Goal: Task Accomplishment & Management: Manage account settings

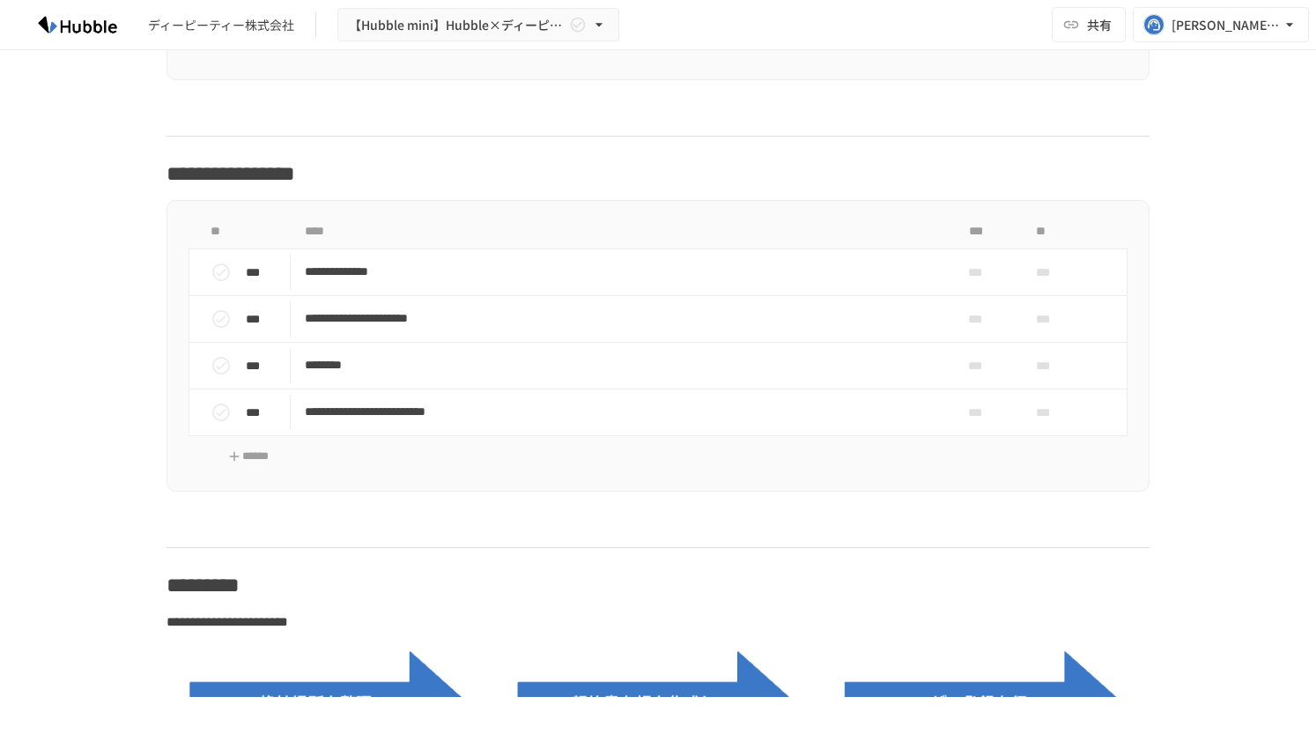
scroll to position [1807, 0]
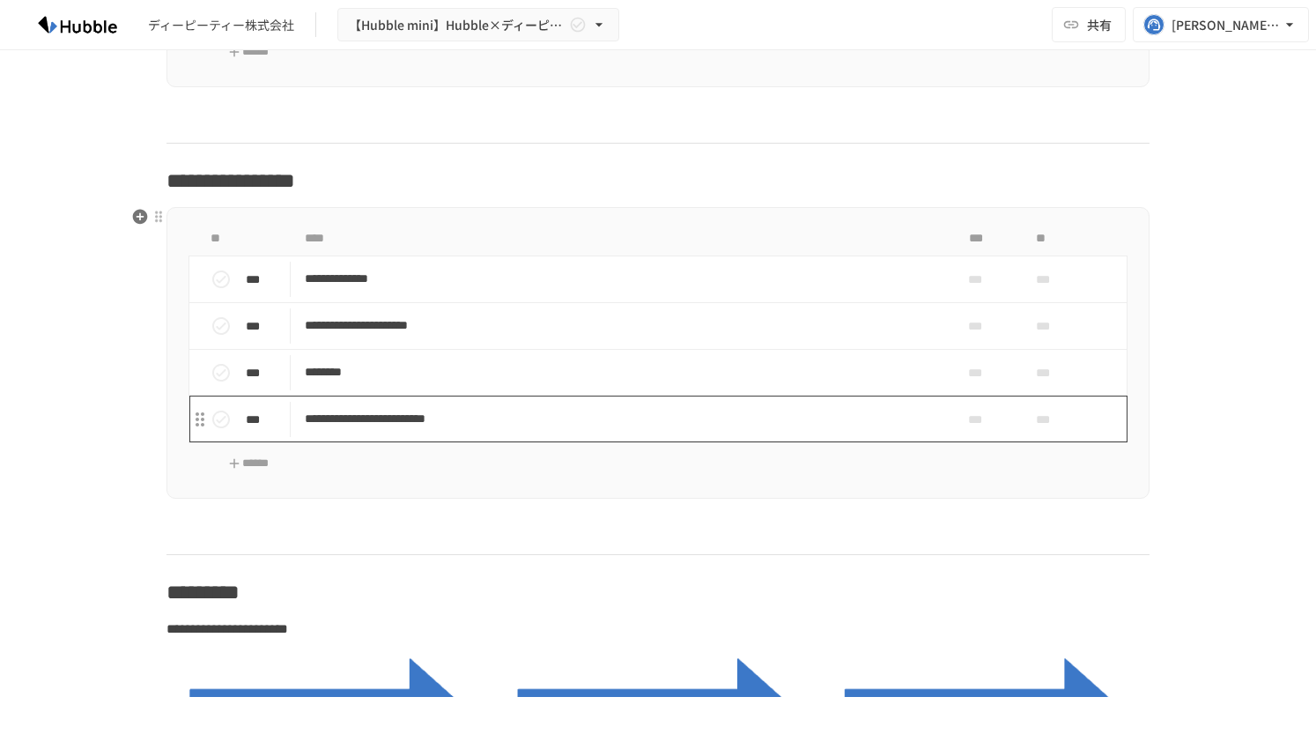
click at [718, 421] on p "**********" at bounding box center [621, 419] width 633 height 22
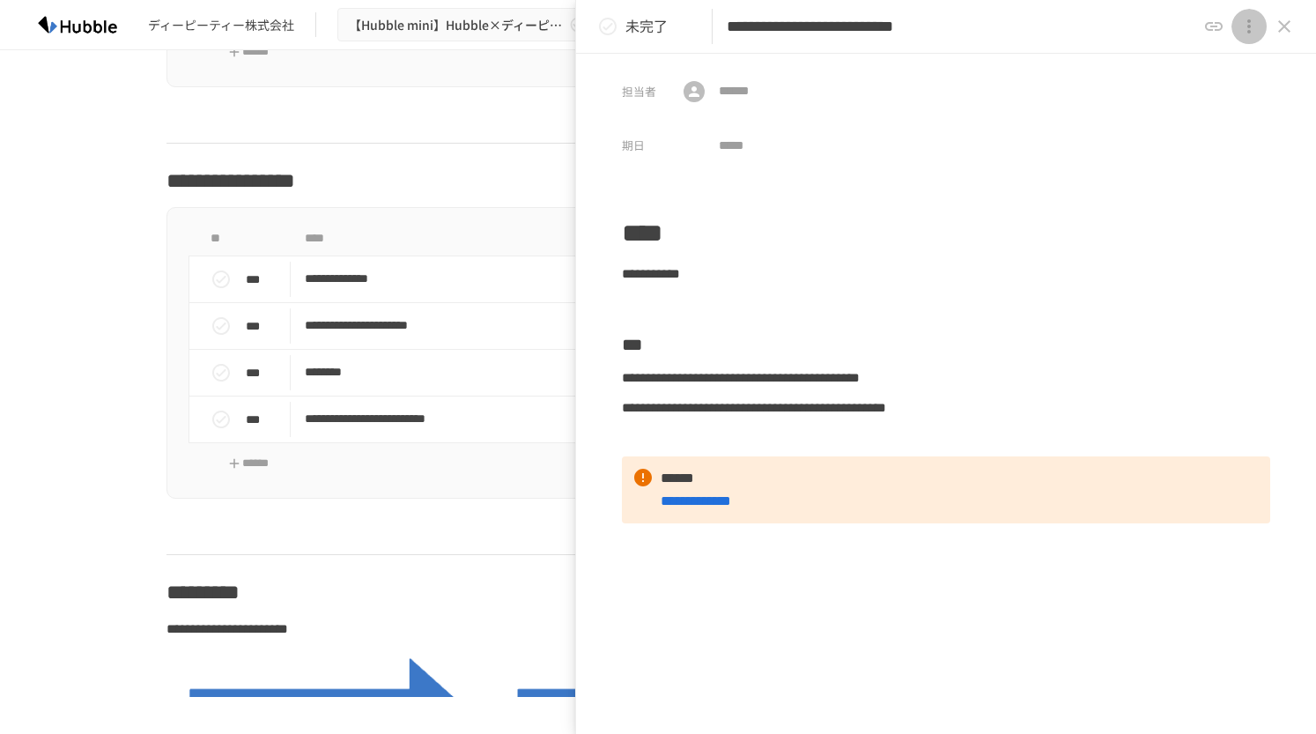
click at [1245, 28] on icon "close drawer" at bounding box center [1249, 26] width 21 height 21
click at [1238, 71] on p "タスクを削除" at bounding box center [1245, 67] width 85 height 23
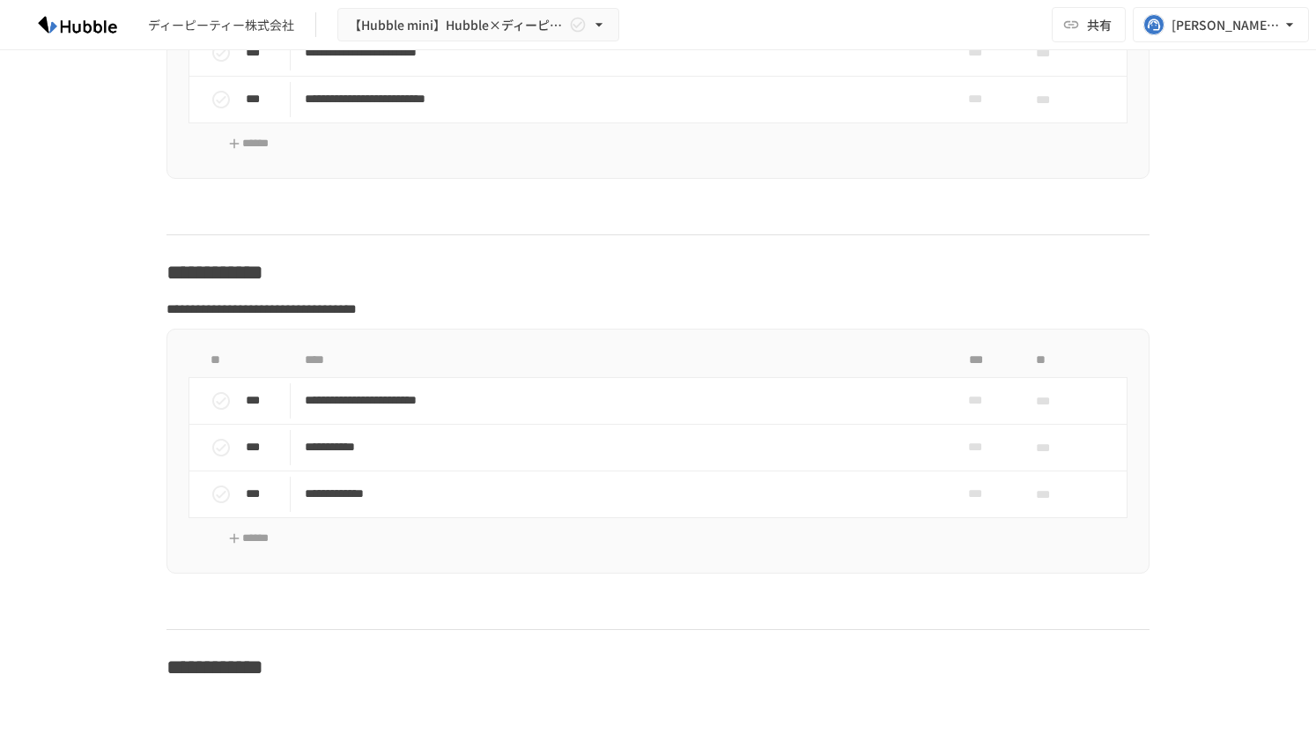
scroll to position [4257, 0]
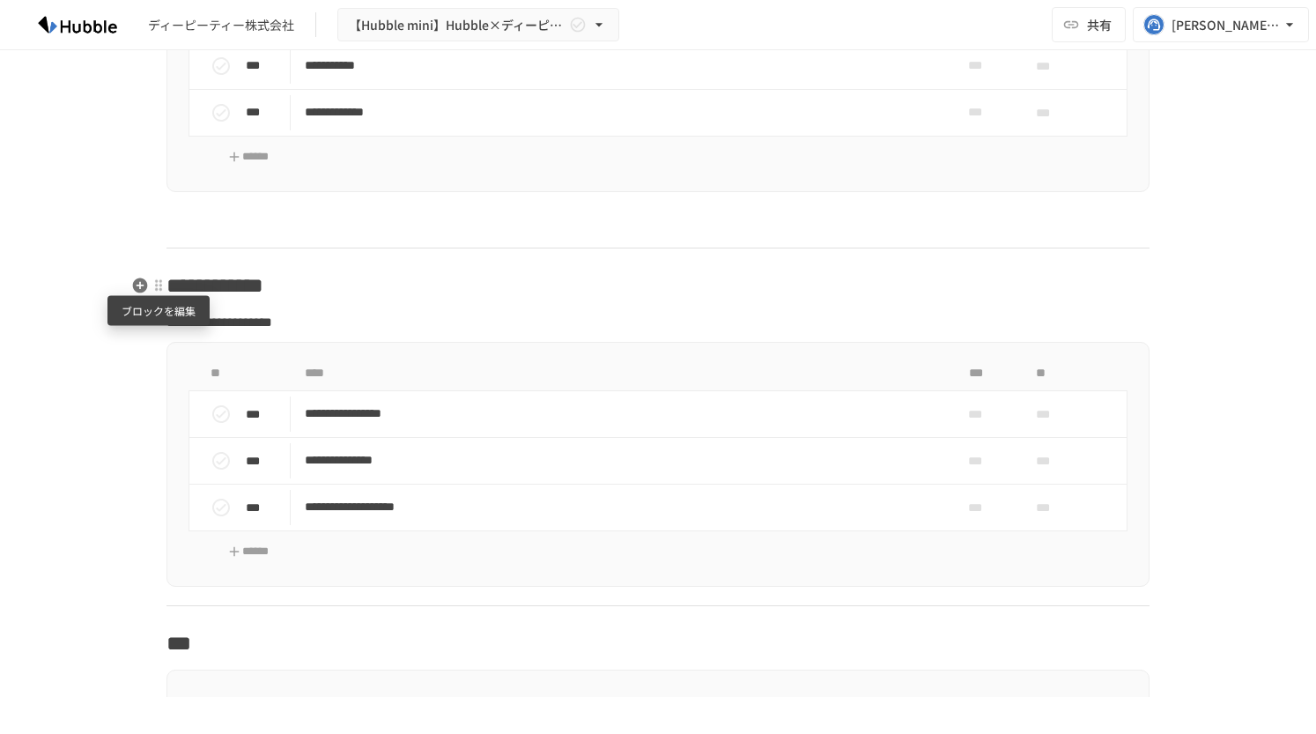
click at [154, 290] on div at bounding box center [159, 285] width 14 height 14
click at [187, 346] on span "削除" at bounding box center [295, 348] width 218 height 17
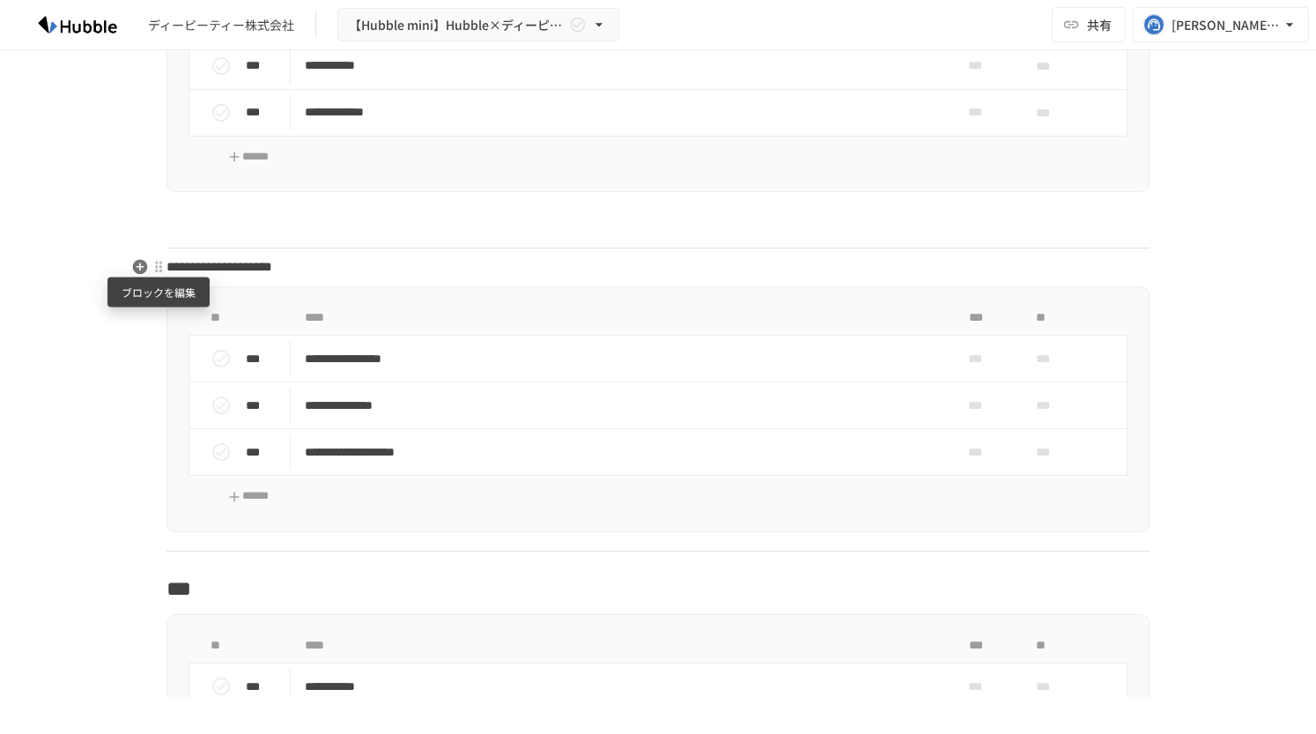
click at [159, 270] on div at bounding box center [159, 267] width 14 height 14
click at [191, 323] on span "削除" at bounding box center [295, 330] width 218 height 17
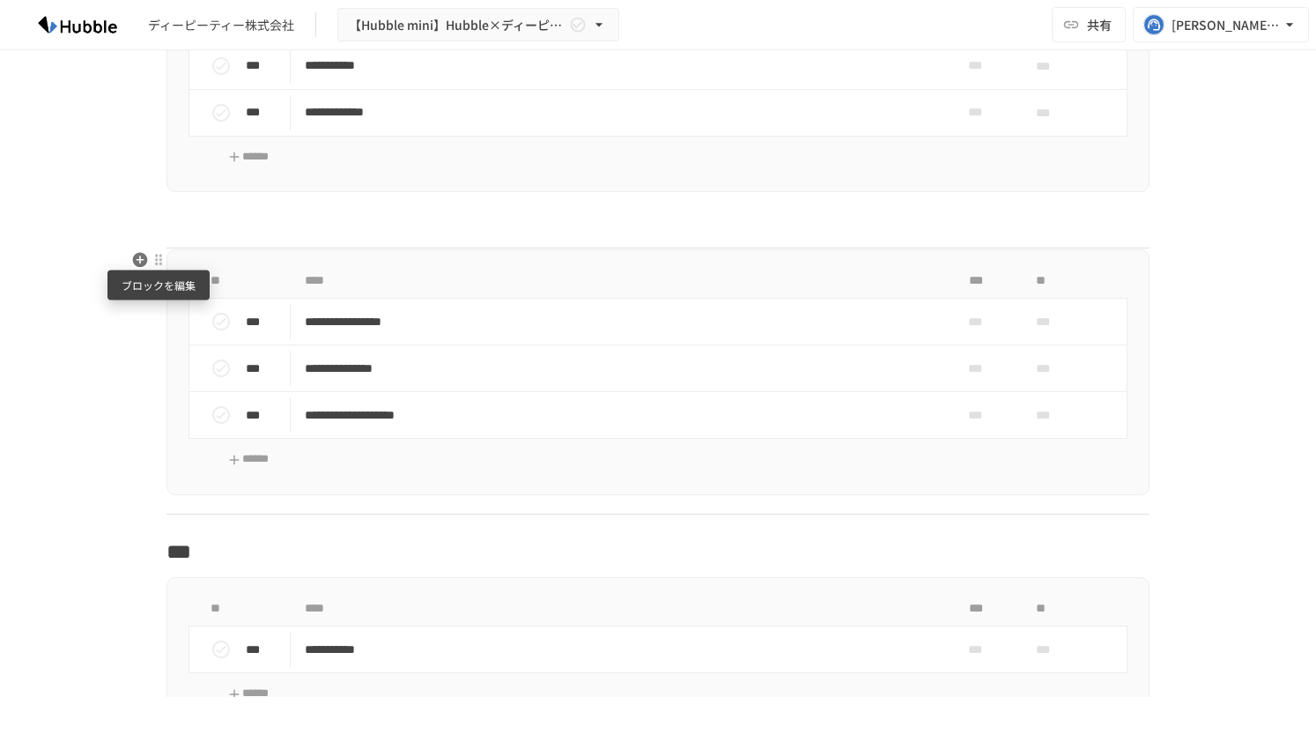
click at [159, 263] on div at bounding box center [159, 260] width 14 height 14
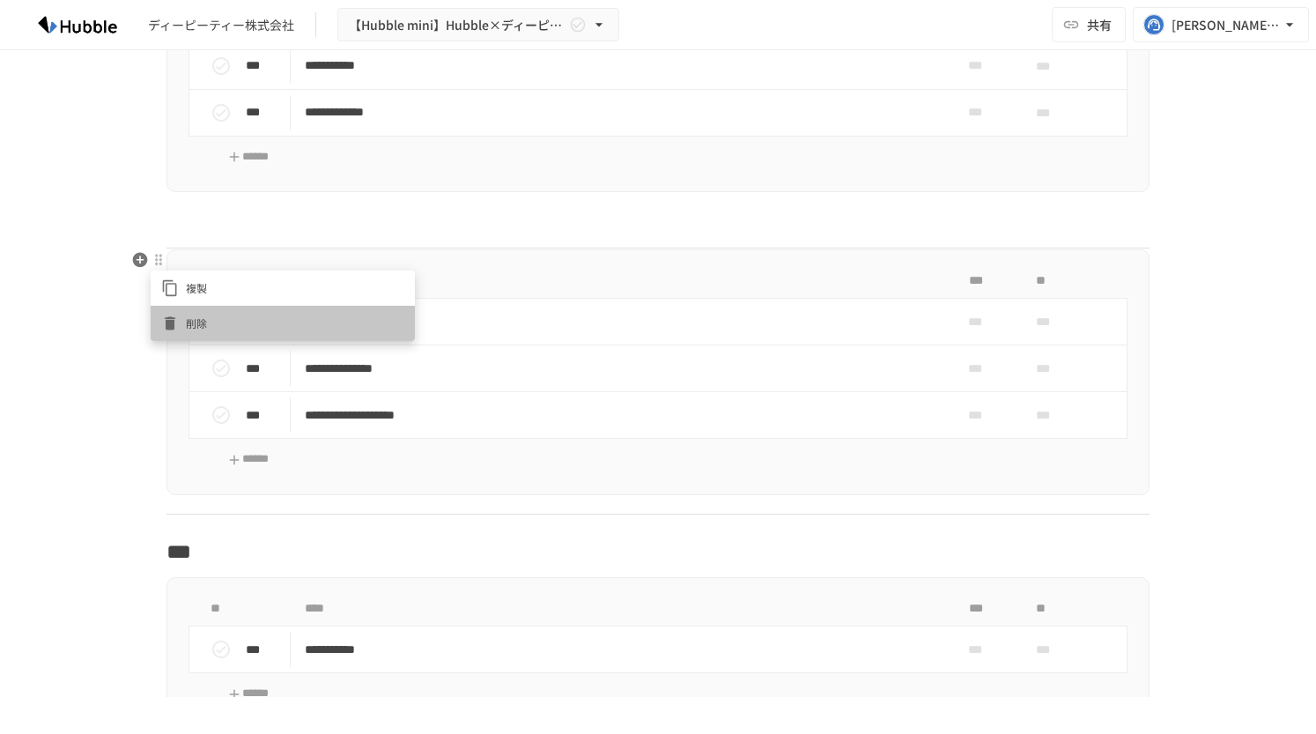
click at [191, 322] on span "削除" at bounding box center [295, 323] width 218 height 17
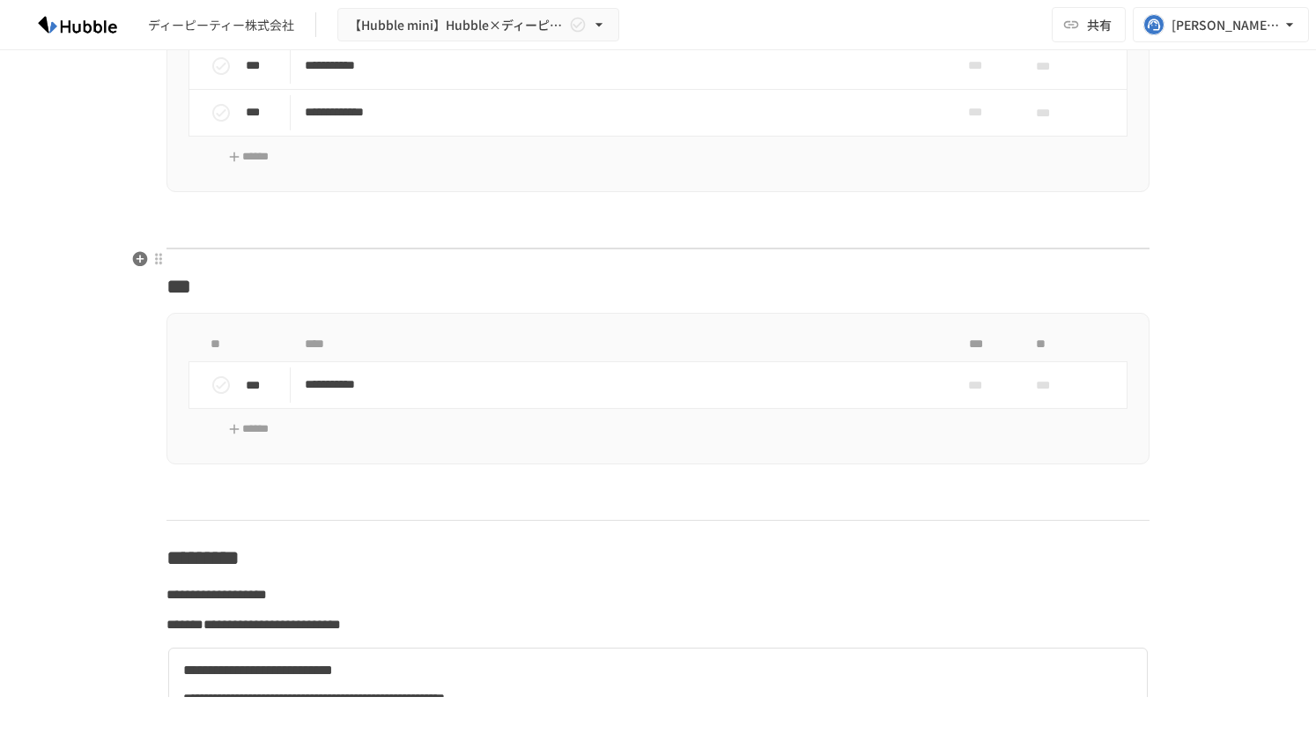
click at [273, 248] on hr at bounding box center [658, 248] width 983 height 1
click at [277, 229] on p at bounding box center [658, 229] width 983 height 23
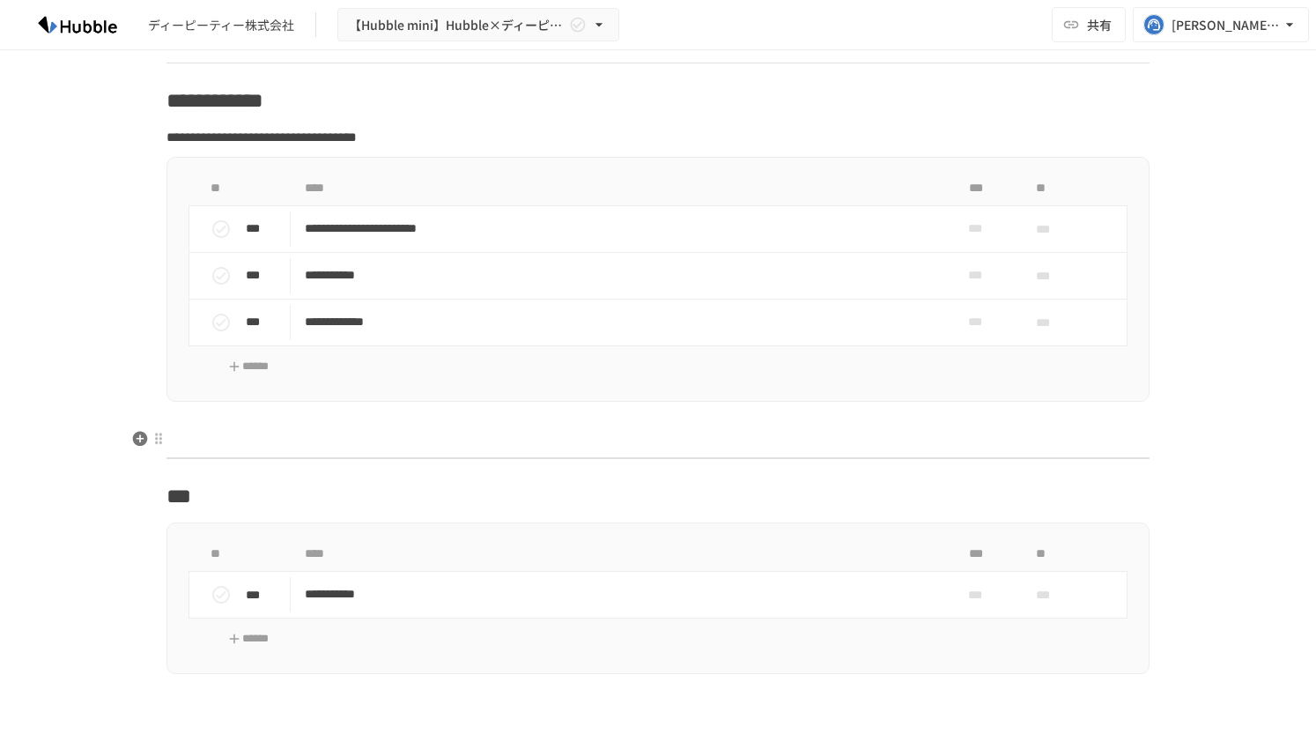
scroll to position [3928, 0]
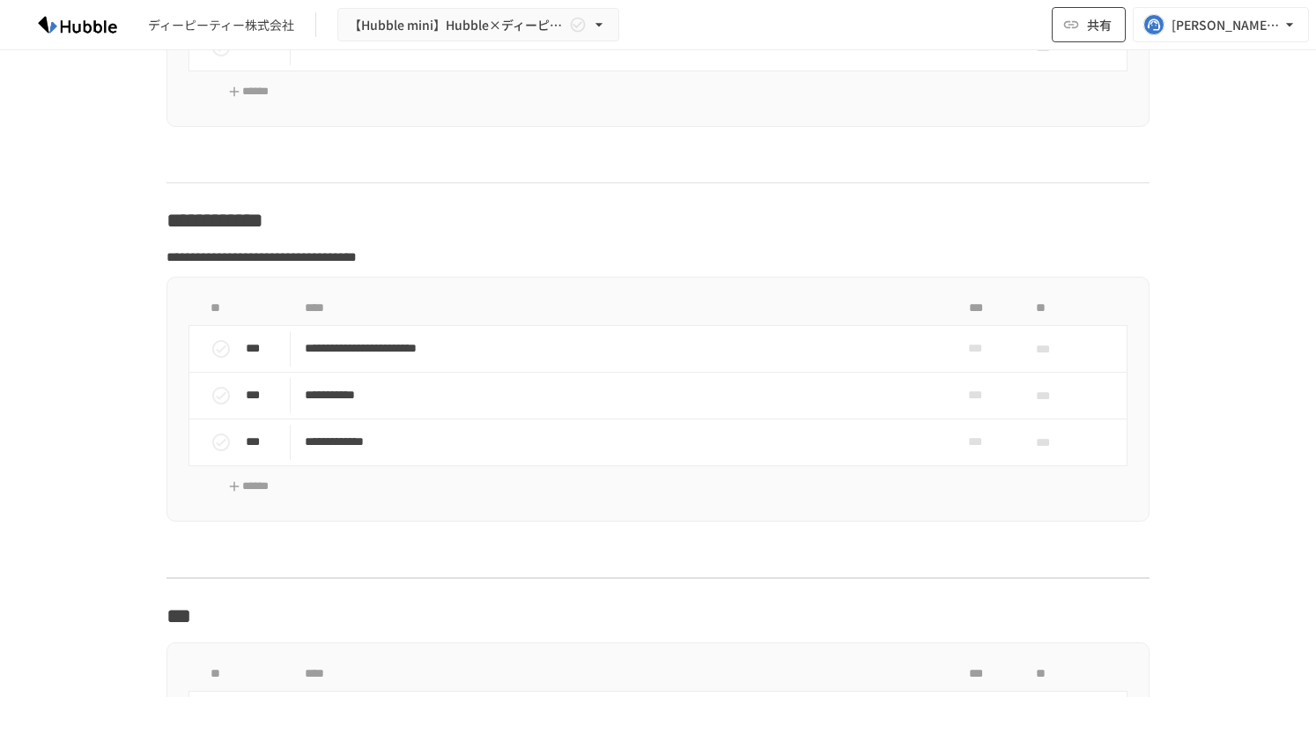
click at [1092, 24] on span "共有" at bounding box center [1099, 24] width 25 height 19
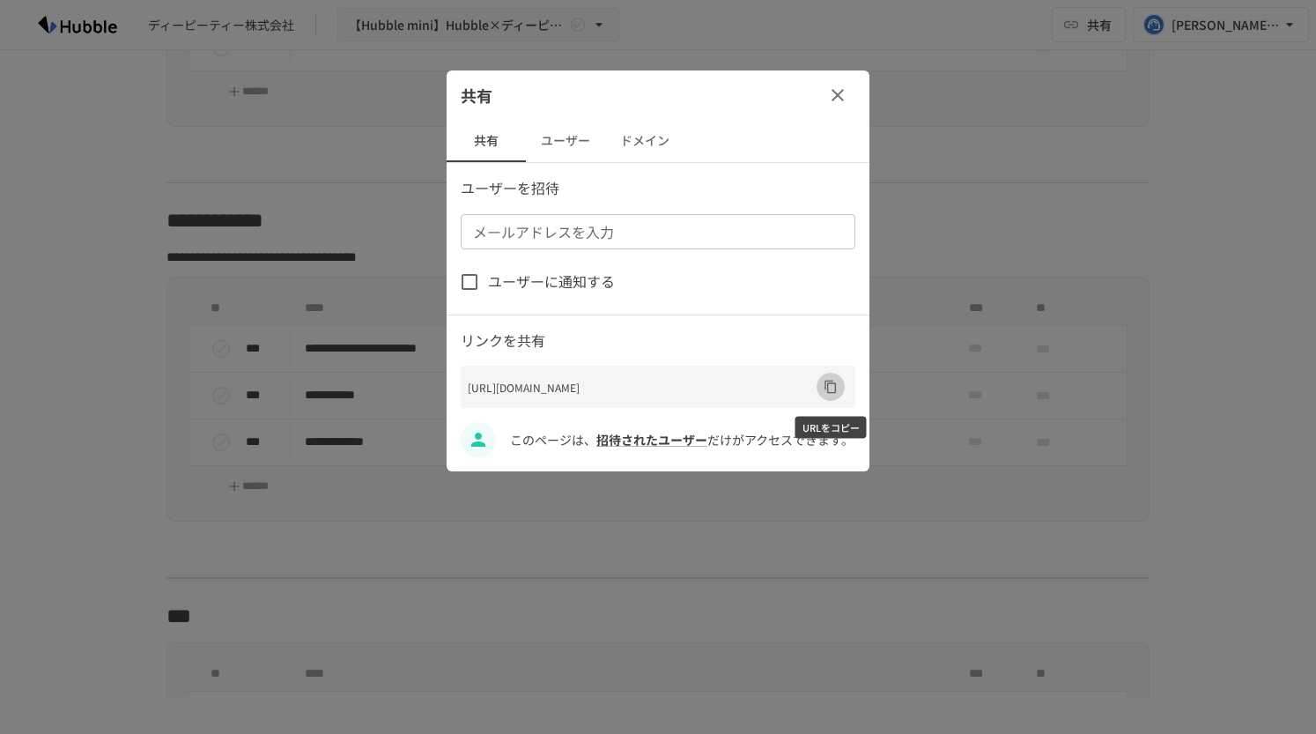
click at [828, 384] on icon "URLをコピー" at bounding box center [831, 387] width 14 height 14
